Goal: Navigation & Orientation: Understand site structure

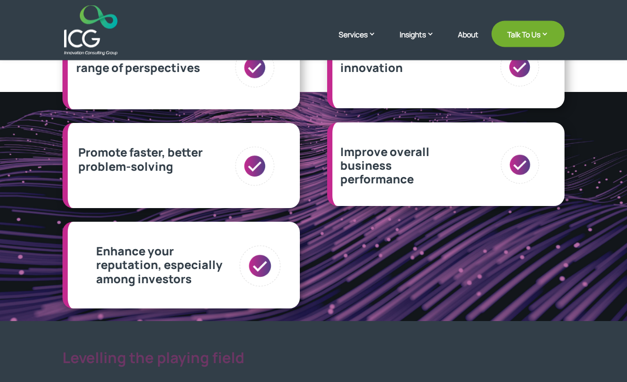
scroll to position [401, 0]
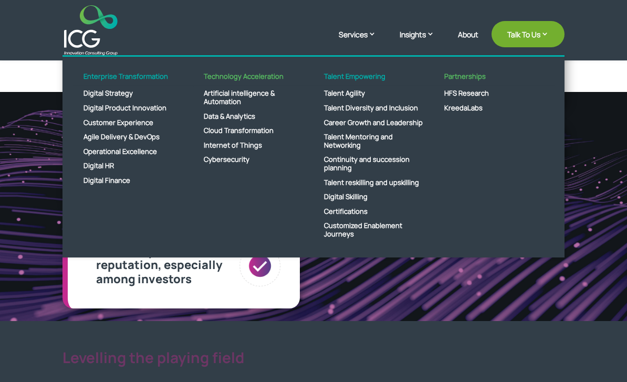
click at [91, 19] on img at bounding box center [90, 30] width 53 height 50
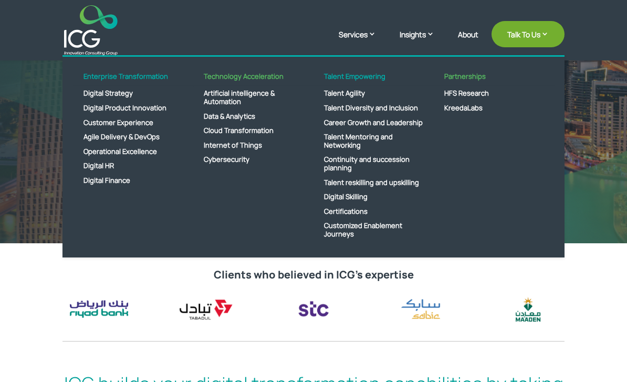
scroll to position [25, 0]
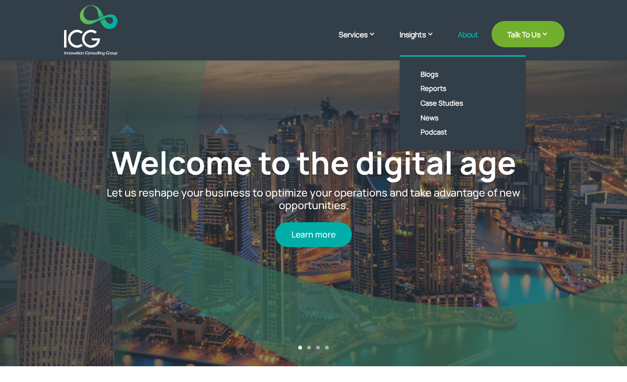
click at [458, 34] on link "About" at bounding box center [468, 42] width 20 height 25
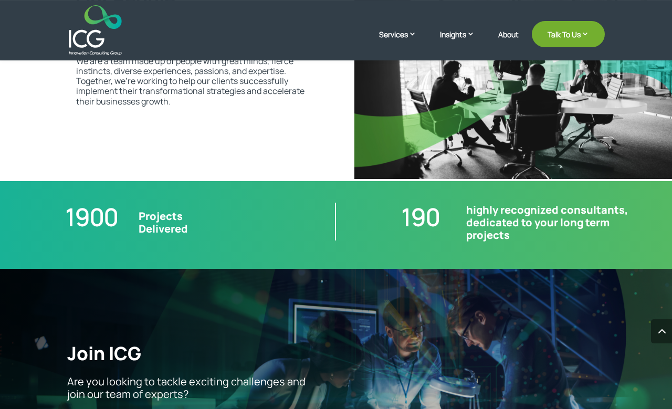
scroll to position [2104, 0]
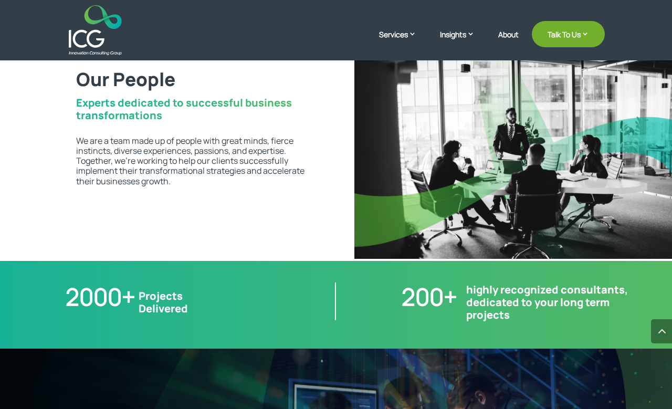
click at [92, 29] on img at bounding box center [95, 30] width 53 height 50
